Goal: Information Seeking & Learning: Learn about a topic

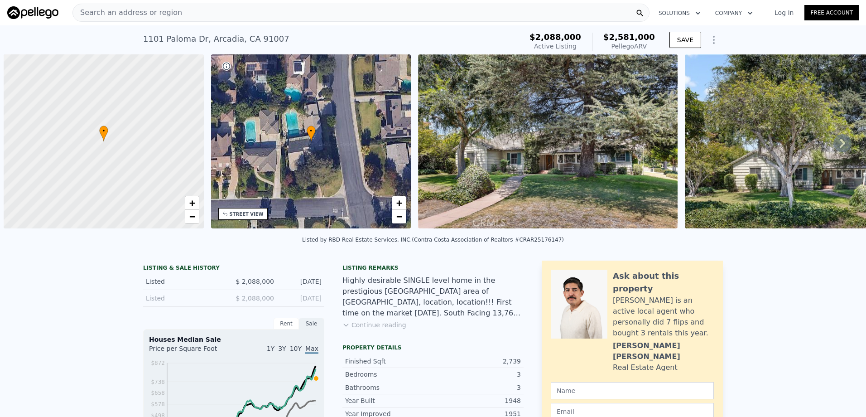
scroll to position [0, 4]
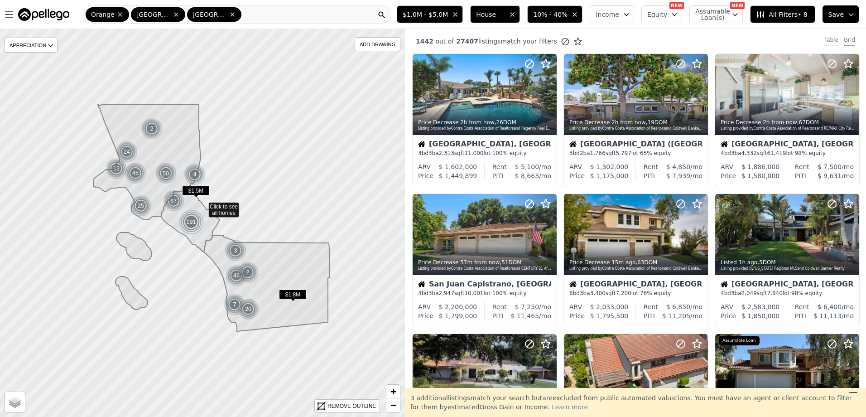
click at [829, 39] on div "Table" at bounding box center [832, 41] width 14 height 10
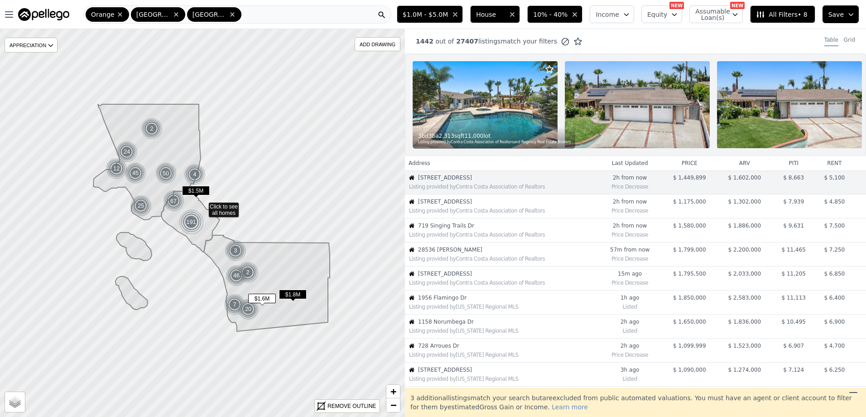
click at [467, 229] on span "719 Singing Trails Dr" at bounding box center [507, 225] width 179 height 7
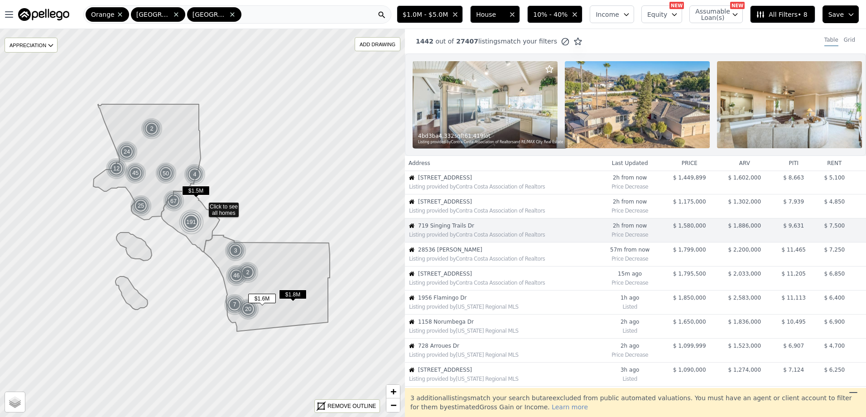
scroll to position [24, 0]
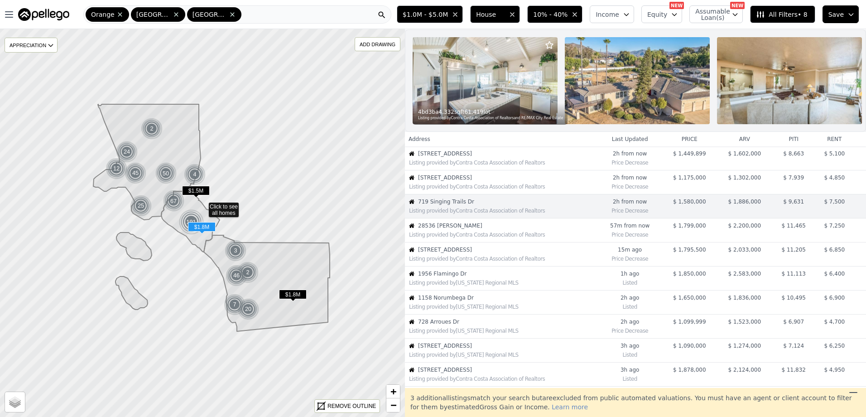
click at [469, 229] on span "28536 [PERSON_NAME]" at bounding box center [507, 225] width 179 height 7
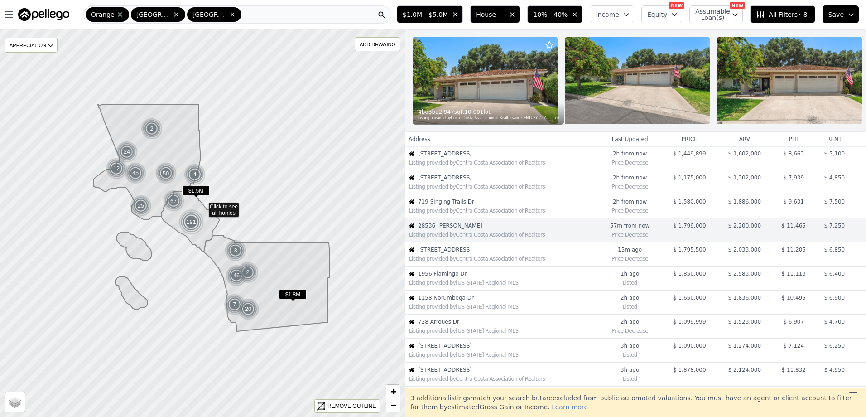
scroll to position [48, 0]
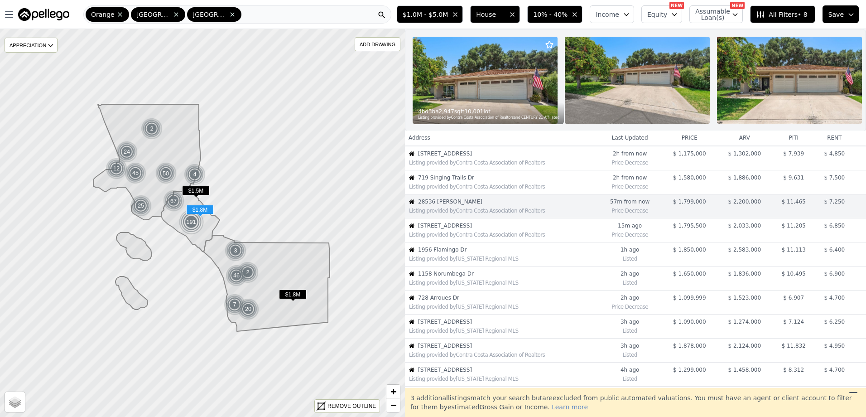
click at [551, 238] on div "Listing provided by Contra Costa Association of Realtors" at bounding box center [503, 234] width 188 height 7
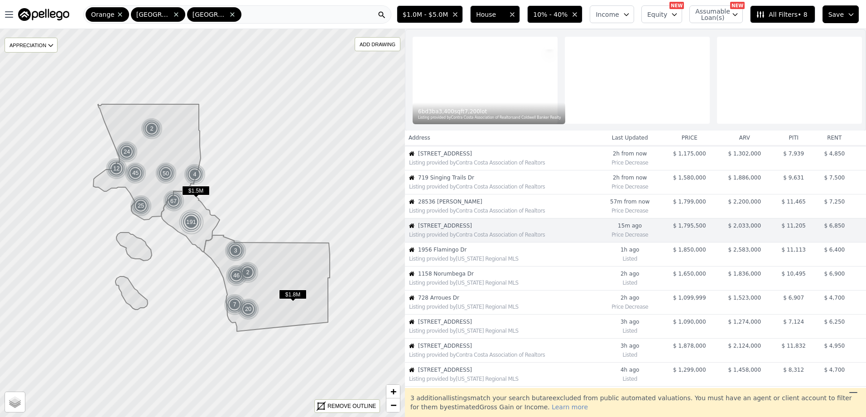
scroll to position [72, 0]
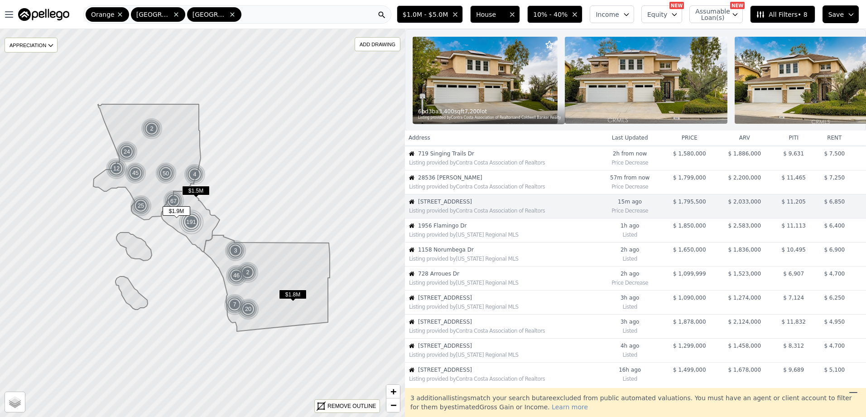
click at [511, 238] on div "Listing provided by California Regional MLS" at bounding box center [503, 234] width 188 height 7
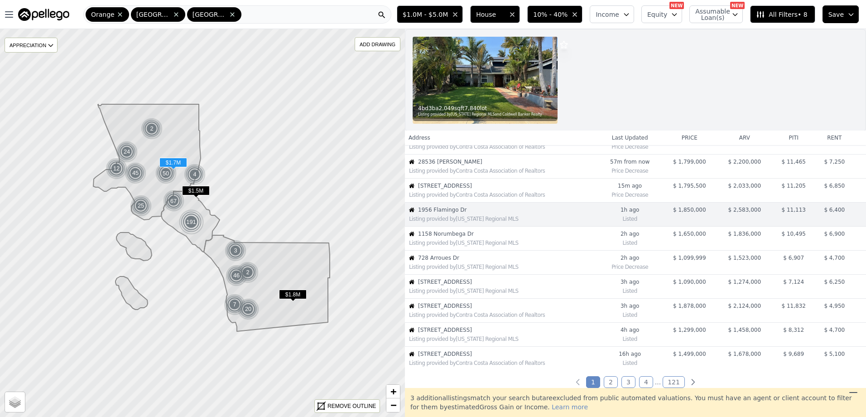
scroll to position [89, 0]
click at [504, 261] on div "Listing provided by California Regional MLS" at bounding box center [502, 264] width 192 height 9
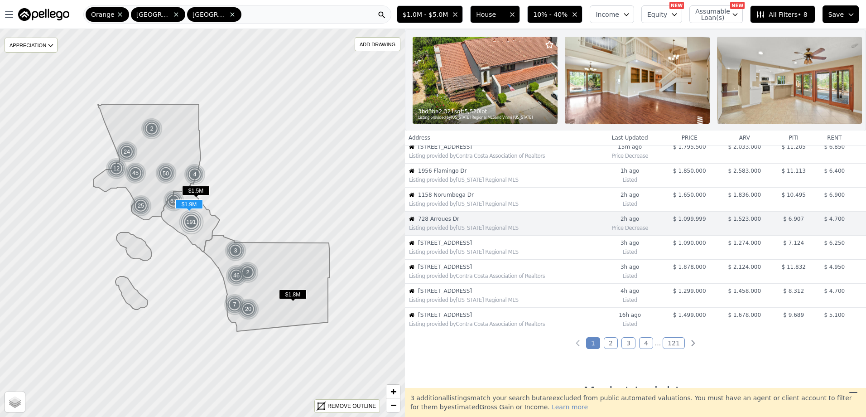
scroll to position [144, 0]
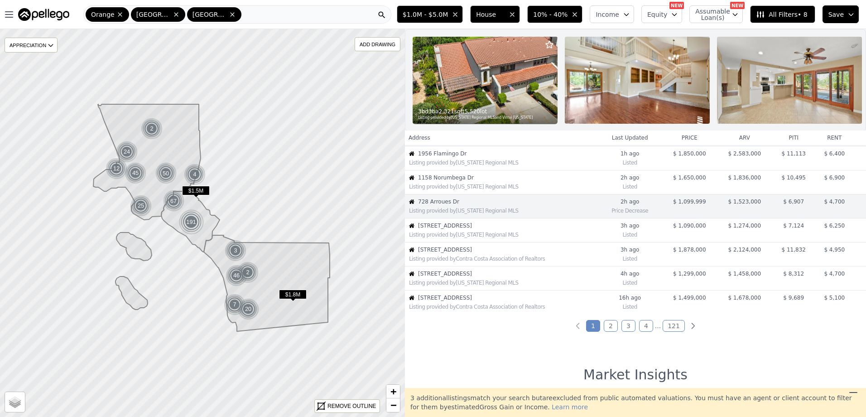
click at [612, 331] on link "2" at bounding box center [611, 326] width 14 height 12
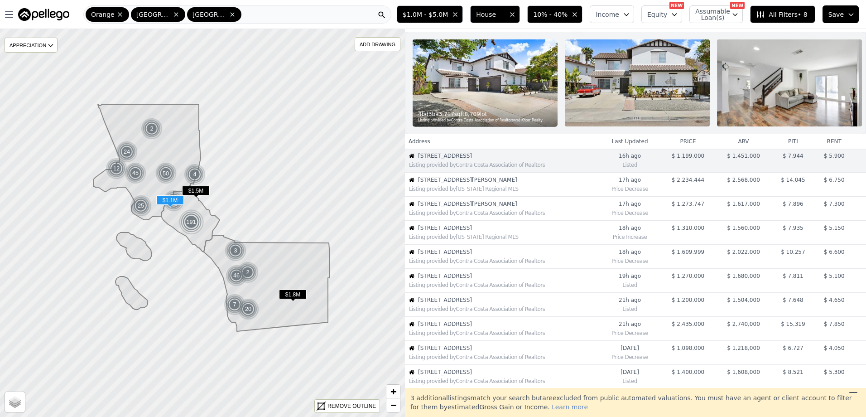
scroll to position [0, 0]
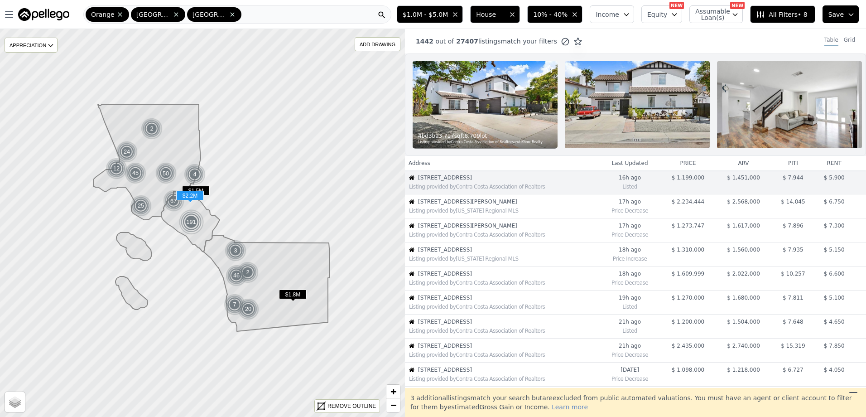
click at [516, 205] on span "[STREET_ADDRESS][PERSON_NAME]" at bounding box center [508, 201] width 181 height 7
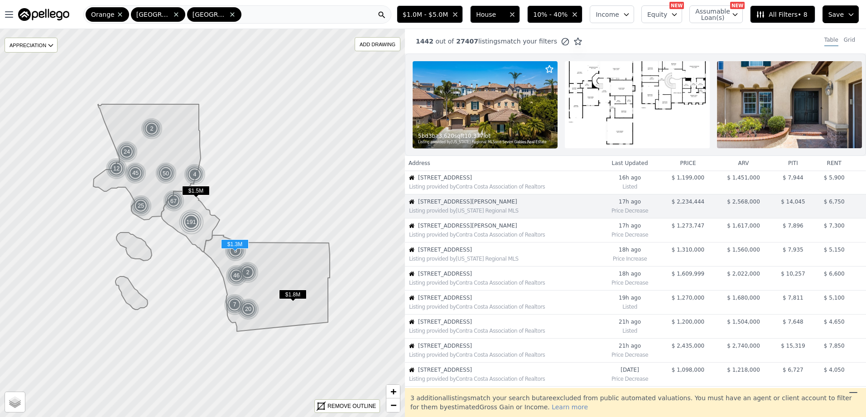
click at [516, 229] on span "[STREET_ADDRESS][PERSON_NAME]" at bounding box center [508, 225] width 181 height 7
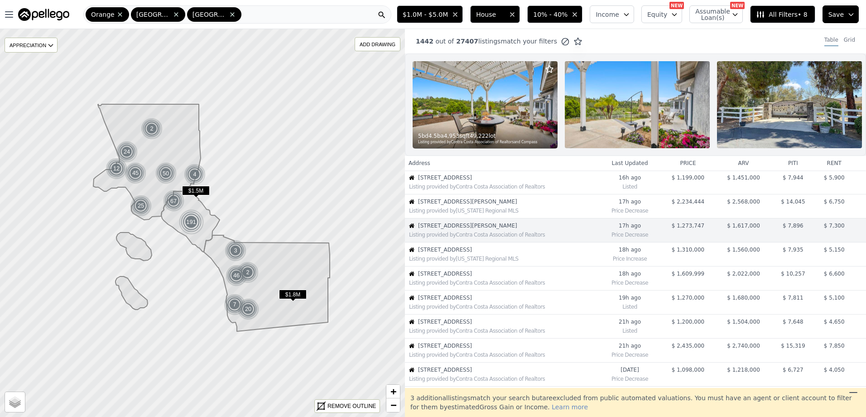
scroll to position [24, 0]
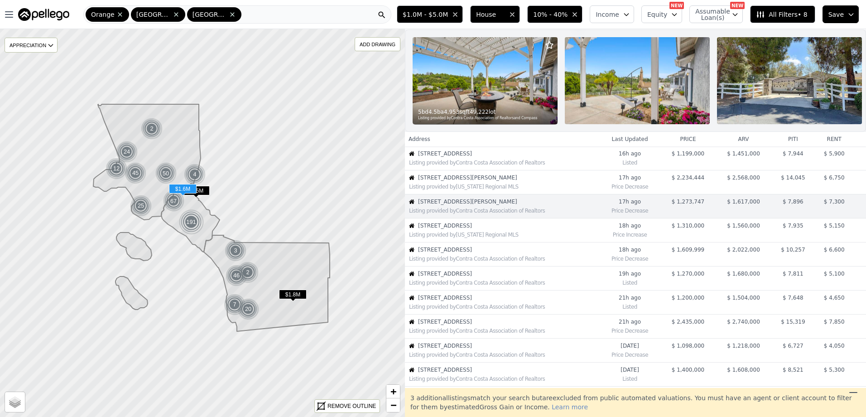
click at [487, 262] on div "Listing provided by Contra Costa Association of Realtors" at bounding box center [504, 258] width 190 height 7
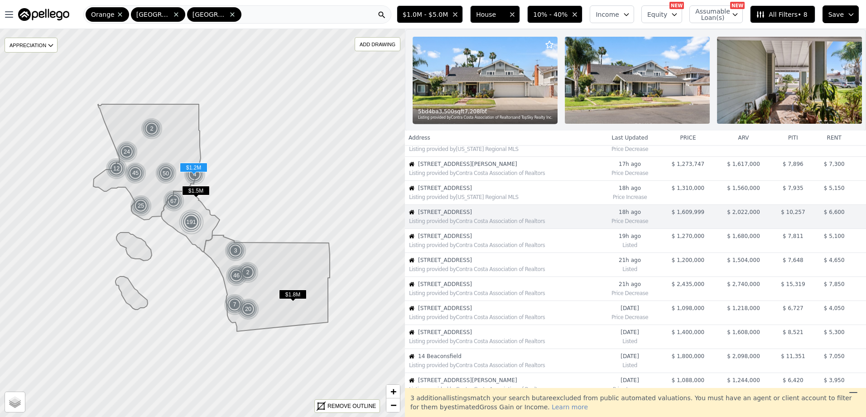
scroll to position [72, 0]
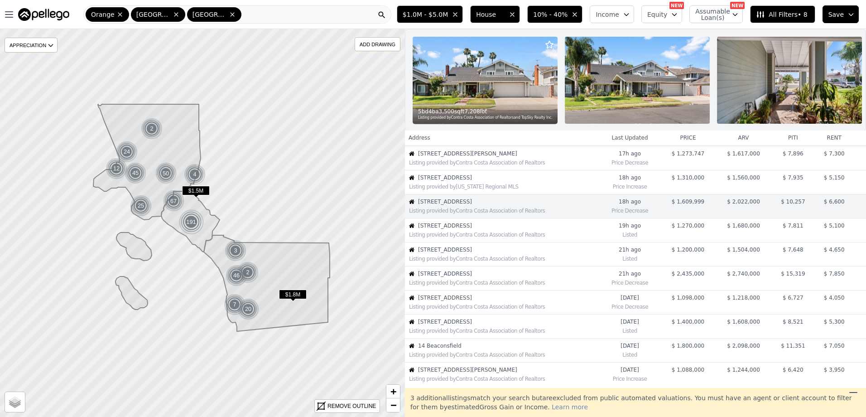
click at [858, 392] on icon at bounding box center [853, 392] width 11 height 11
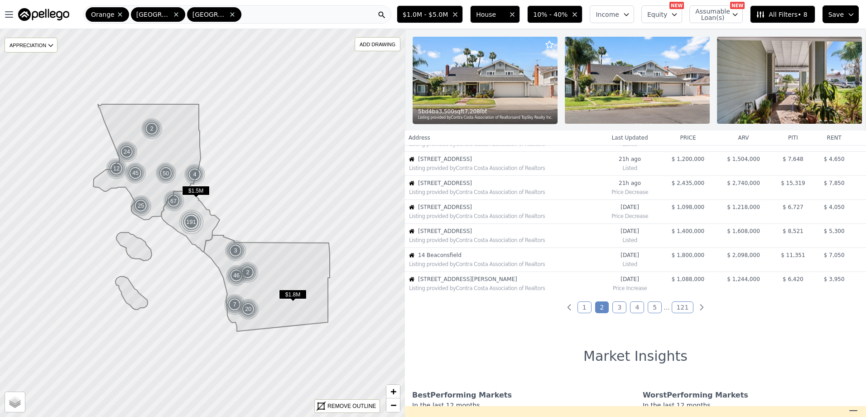
click at [616, 311] on link "3" at bounding box center [620, 307] width 14 height 12
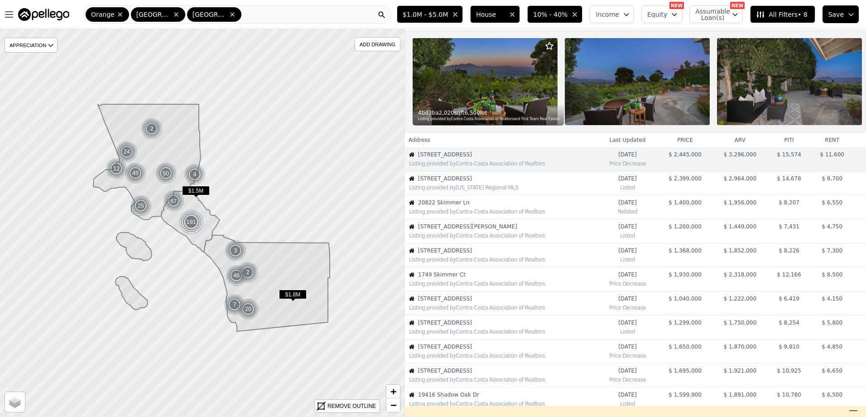
scroll to position [0, 0]
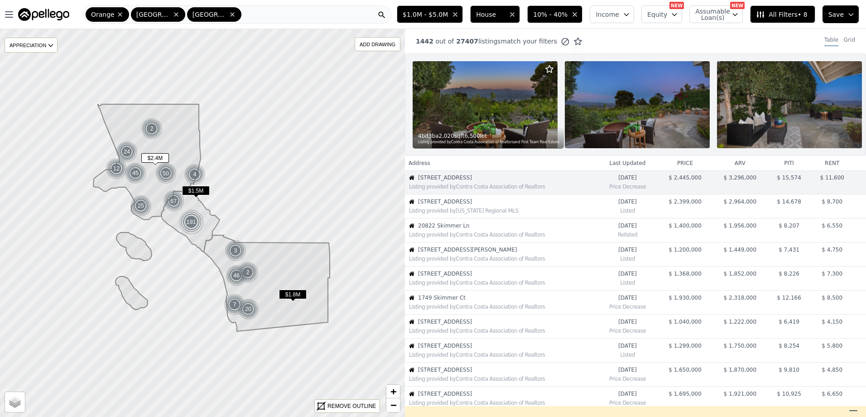
click at [473, 205] on span "4929 Oakwood Ave" at bounding box center [507, 201] width 179 height 7
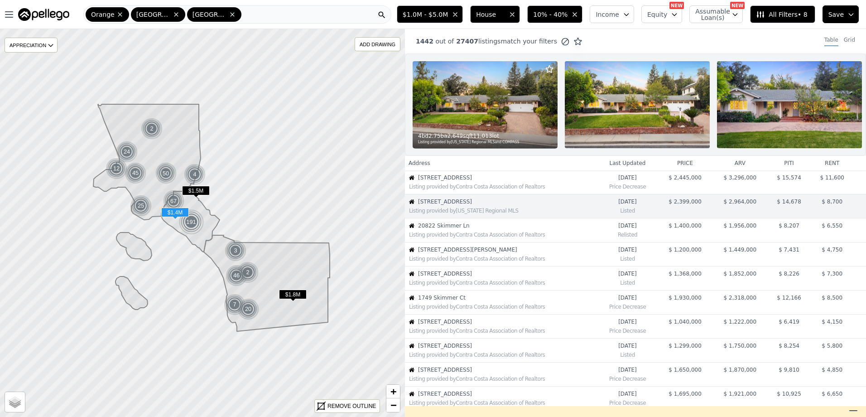
click at [498, 237] on div "Listing provided by Contra Costa Association of Realtors" at bounding box center [502, 233] width 192 height 9
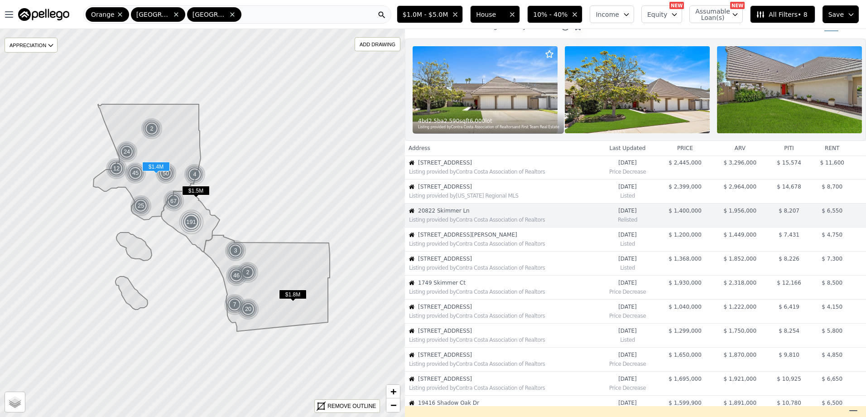
click at [483, 262] on span "310 Branch St" at bounding box center [507, 258] width 179 height 7
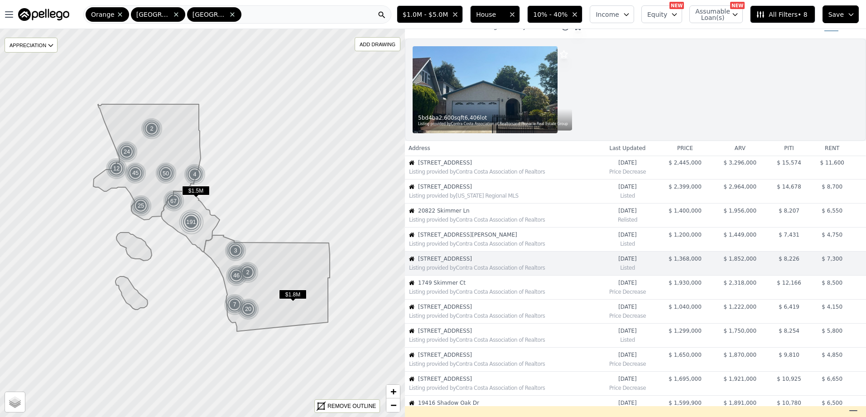
scroll to position [56, 0]
